Goal: Task Accomplishment & Management: Use online tool/utility

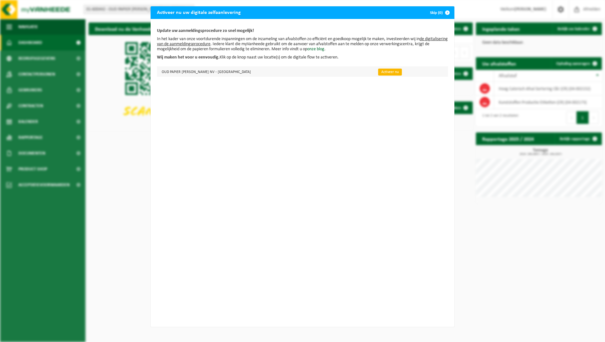
click at [378, 74] on link "Activeer nu" at bounding box center [390, 72] width 24 height 7
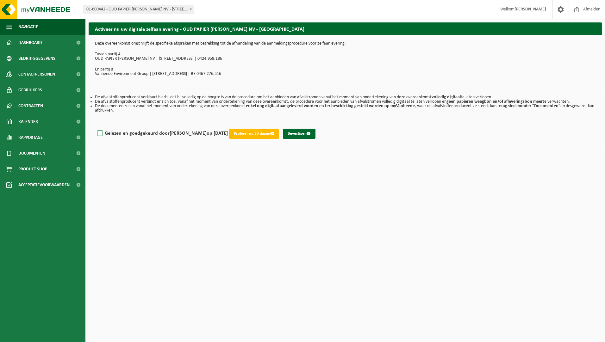
click at [99, 133] on label "Gelezen en goedgekeurd door [PERSON_NAME] op [DATE]" at bounding box center [162, 133] width 132 height 9
click at [228, 126] on input "Gelezen en goedgekeurd door [PERSON_NAME] op [DATE]" at bounding box center [228, 125] width 0 height 0
checkbox input "true"
click at [306, 133] on button "Bevestigen" at bounding box center [299, 134] width 33 height 10
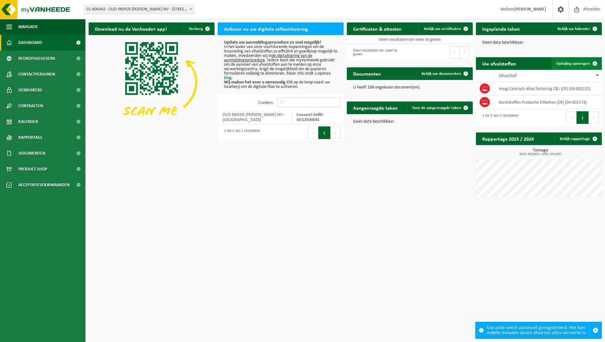
click at [567, 64] on span "Ophaling aanvragen" at bounding box center [573, 64] width 34 height 4
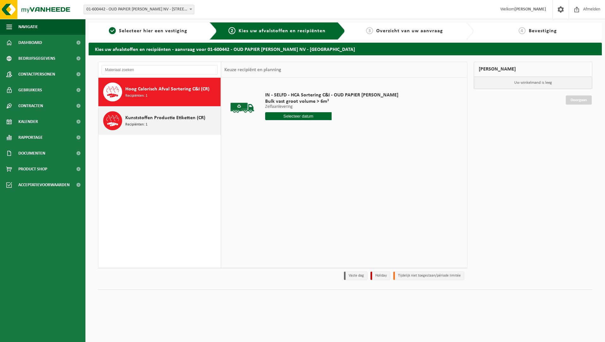
click at [171, 120] on span "Kunststoffen Productie Etiketten (CR)" at bounding box center [165, 118] width 80 height 8
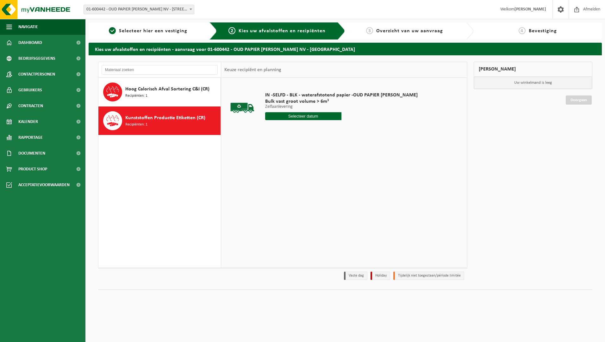
click at [305, 116] on input "text" at bounding box center [303, 116] width 76 height 8
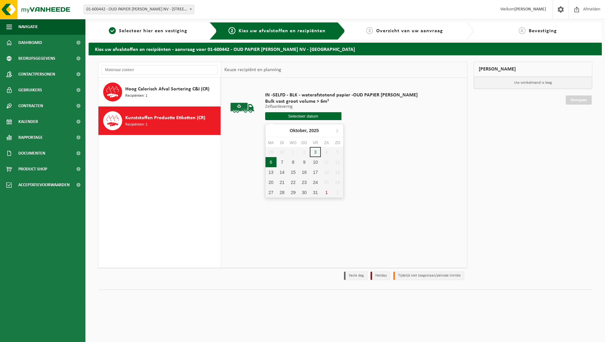
click at [269, 161] on div "6" at bounding box center [270, 162] width 11 height 10
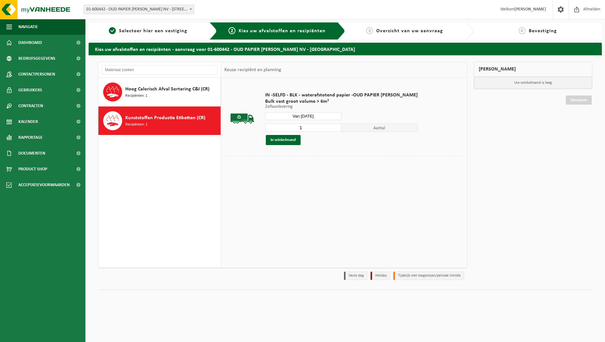
click at [307, 117] on input "Van 2025-10-06" at bounding box center [303, 116] width 76 height 8
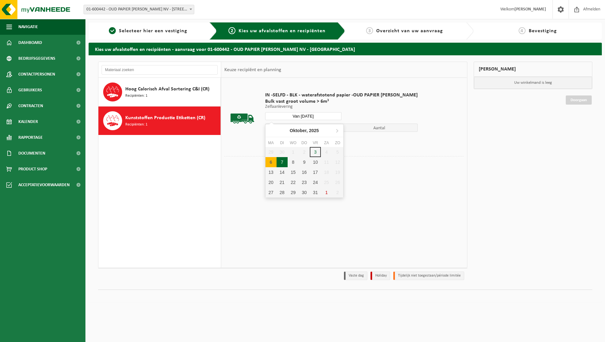
click at [281, 162] on div "7" at bounding box center [282, 162] width 11 height 10
type input "Van [DATE]"
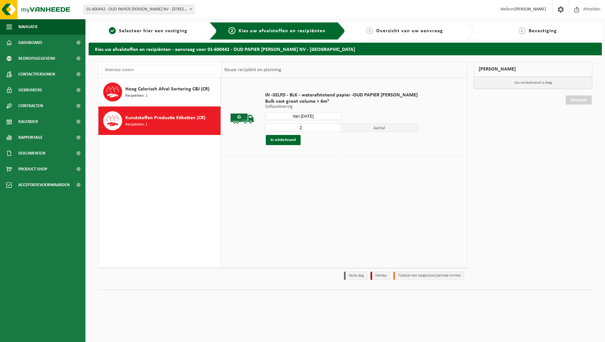
click at [326, 126] on input "2" at bounding box center [303, 128] width 76 height 8
type input "1"
click at [324, 128] on input "1" at bounding box center [303, 128] width 76 height 8
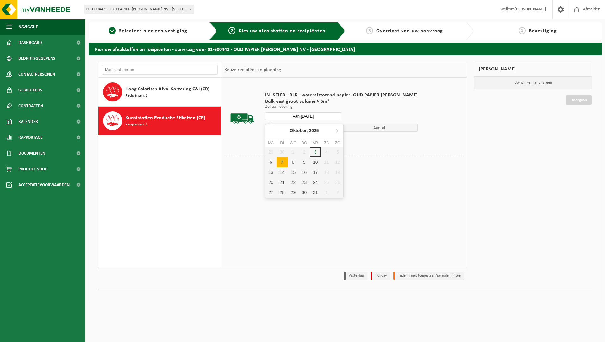
click at [309, 114] on input "Van 2025-10-07" at bounding box center [303, 116] width 76 height 8
click at [270, 160] on div "6" at bounding box center [270, 162] width 11 height 10
type input "Van 2025-10-06"
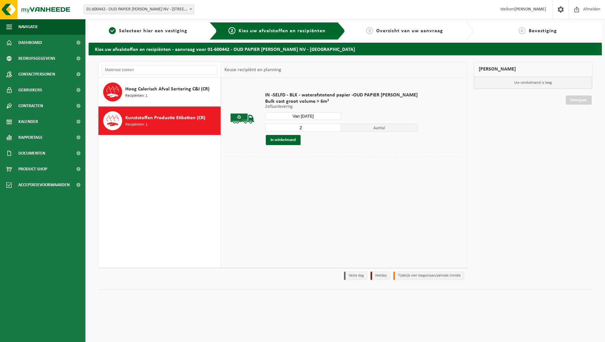
type input "2"
click at [327, 125] on input "2" at bounding box center [303, 128] width 76 height 8
click at [325, 117] on input "Van 2025-10-06" at bounding box center [303, 116] width 76 height 8
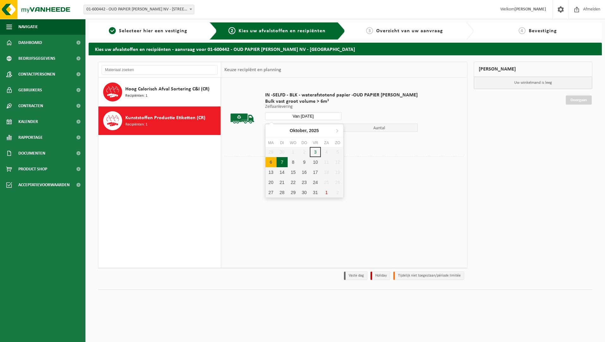
click at [283, 160] on div "7" at bounding box center [282, 162] width 11 height 10
type input "Van 2025-10-07"
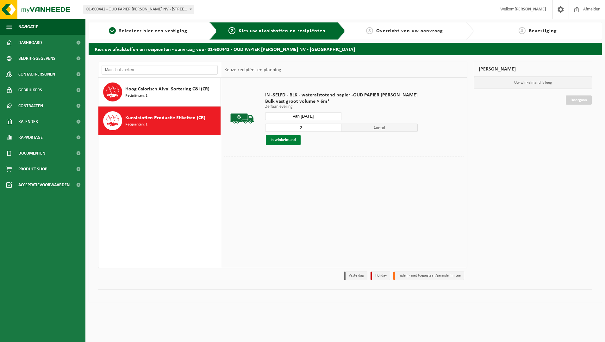
click at [280, 140] on button "In winkelmand" at bounding box center [283, 140] width 35 height 10
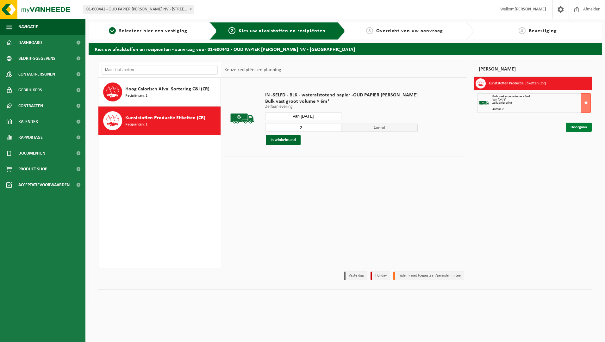
click at [576, 128] on link "Doorgaan" at bounding box center [579, 127] width 26 height 9
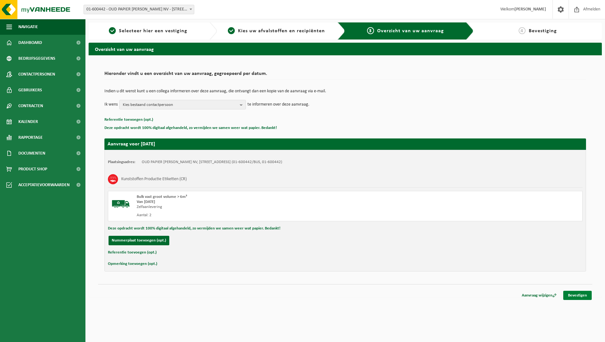
click at [581, 297] on link "Bevestigen" at bounding box center [577, 295] width 28 height 9
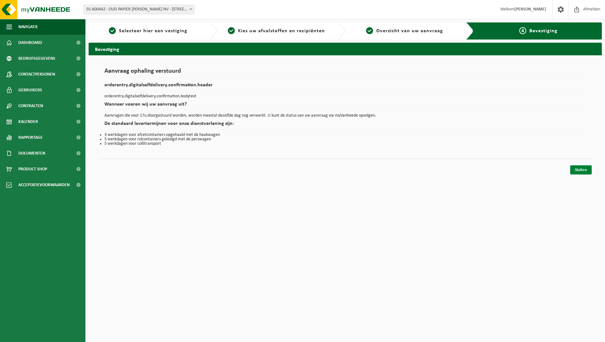
click at [578, 170] on link "Sluiten" at bounding box center [581, 169] width 22 height 9
